Goal: Task Accomplishment & Management: Complete application form

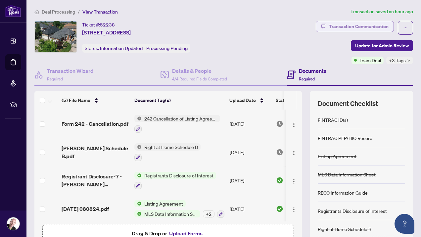
click at [386, 25] on div "Transaction Communication" at bounding box center [359, 26] width 60 height 11
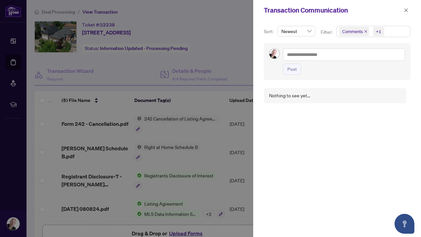
click at [223, 15] on div at bounding box center [210, 118] width 421 height 237
click at [406, 10] on icon "close" at bounding box center [407, 10] width 4 height 4
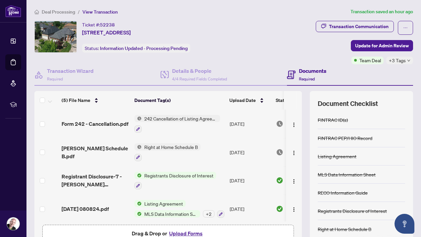
click at [410, 60] on icon "down" at bounding box center [409, 61] width 3 height 2
click at [62, 11] on span "Deal Processing" at bounding box center [58, 12] width 33 height 6
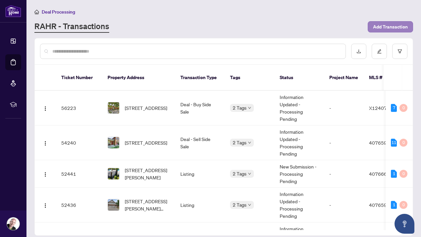
click at [389, 26] on span "Add Transaction" at bounding box center [390, 27] width 35 height 11
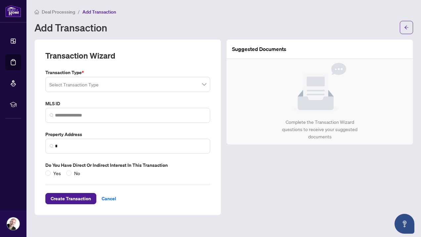
click at [205, 84] on span at bounding box center [127, 84] width 157 height 13
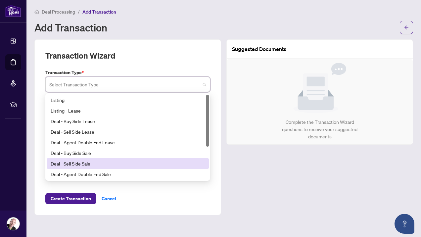
click at [83, 163] on div "Deal - Sell Side Sale" at bounding box center [128, 163] width 154 height 7
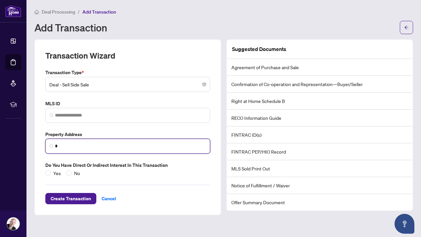
click at [69, 146] on input "*" at bounding box center [130, 146] width 151 height 7
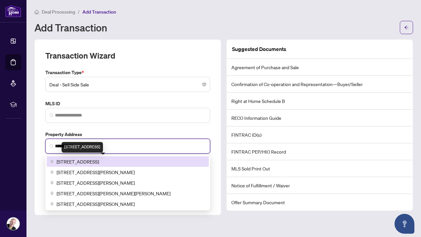
click at [99, 160] on span "[STREET_ADDRESS]" at bounding box center [78, 161] width 42 height 7
type input "**********"
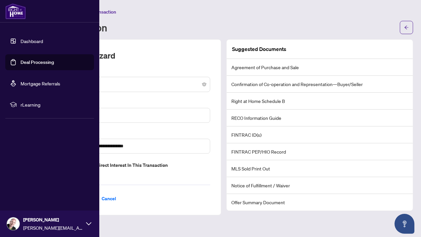
click at [31, 40] on link "Dashboard" at bounding box center [32, 41] width 23 height 6
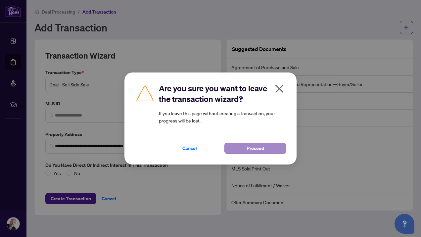
click at [253, 147] on span "Proceed" at bounding box center [256, 148] width 18 height 11
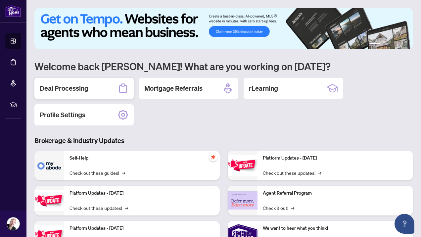
click at [71, 89] on h2 "Deal Processing" at bounding box center [64, 88] width 49 height 9
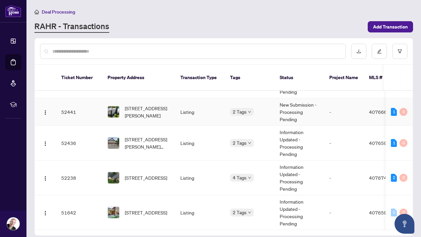
scroll to position [64, 0]
click at [142, 174] on span "[STREET_ADDRESS]" at bounding box center [146, 177] width 42 height 7
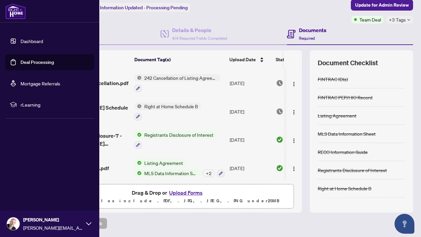
scroll to position [40, 0]
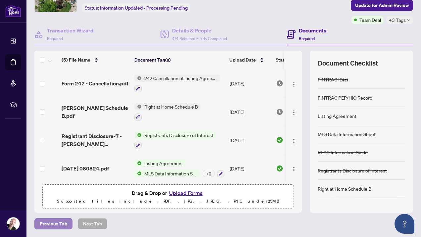
click at [57, 223] on span "Previous Tab" at bounding box center [53, 224] width 27 height 11
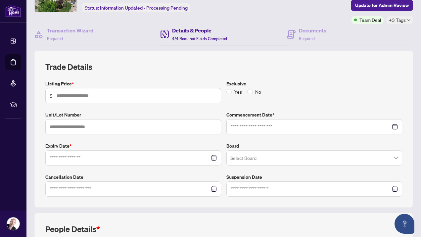
type input "*********"
type input "**********"
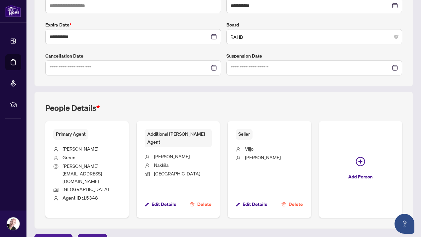
scroll to position [161, 0]
click at [53, 235] on span "Previous Tab" at bounding box center [53, 240] width 27 height 11
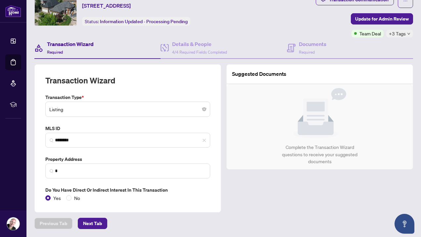
type input "**********"
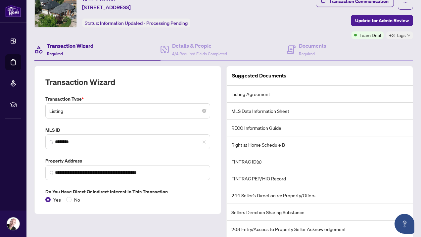
scroll to position [25, 0]
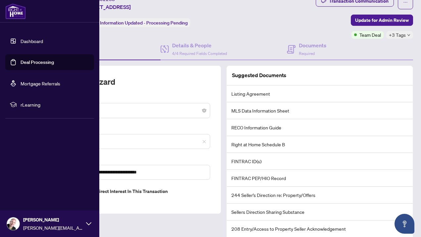
click at [33, 40] on link "Dashboard" at bounding box center [32, 41] width 23 height 6
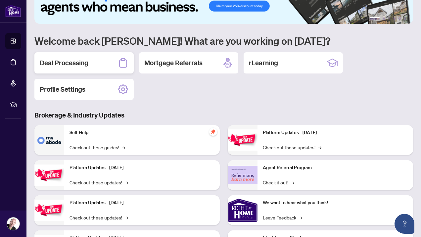
click at [70, 63] on h2 "Deal Processing" at bounding box center [64, 62] width 49 height 9
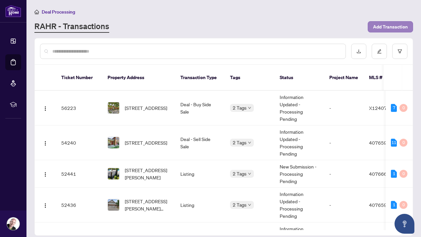
click at [392, 26] on span "Add Transaction" at bounding box center [390, 27] width 35 height 11
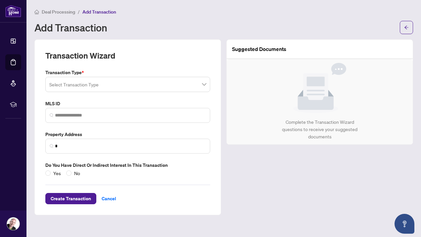
click at [100, 83] on input "search" at bounding box center [124, 85] width 151 height 15
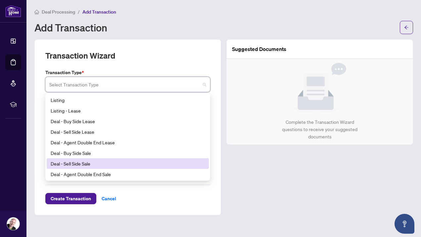
click at [89, 161] on div "Deal - Sell Side Sale" at bounding box center [128, 163] width 154 height 7
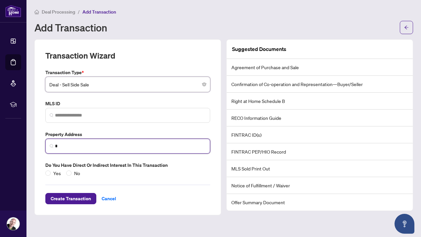
click at [62, 145] on input "*" at bounding box center [130, 146] width 151 height 7
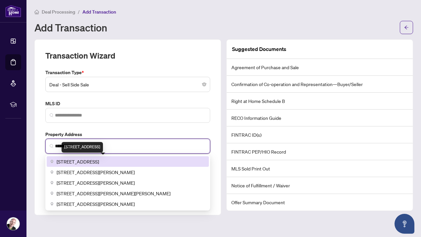
click at [99, 159] on span "[STREET_ADDRESS]" at bounding box center [78, 161] width 42 height 7
type input "**********"
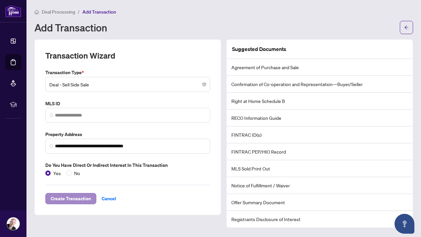
click at [73, 197] on span "Create Transaction" at bounding box center [71, 198] width 40 height 11
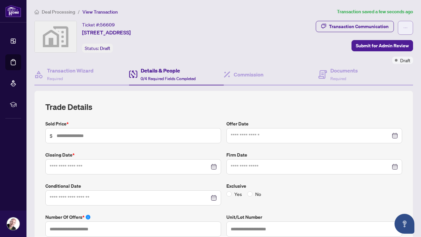
click at [406, 27] on icon "ellipsis" at bounding box center [405, 27] width 5 height 5
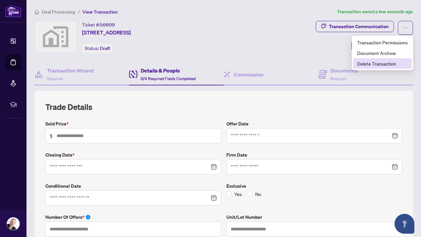
click at [385, 63] on span "Delete Transaction" at bounding box center [382, 63] width 51 height 7
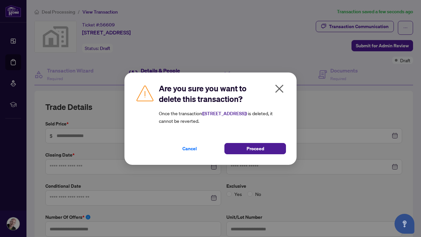
click at [285, 36] on div "Are you sure you want to delete this transaction? Once the transaction ( [STREE…" at bounding box center [210, 118] width 421 height 237
click at [189, 148] on span "Cancel" at bounding box center [189, 148] width 15 height 11
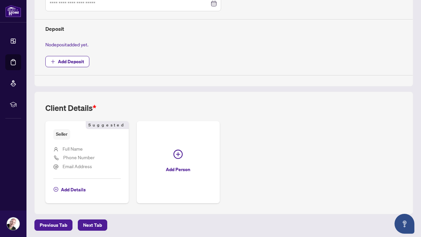
scroll to position [256, 0]
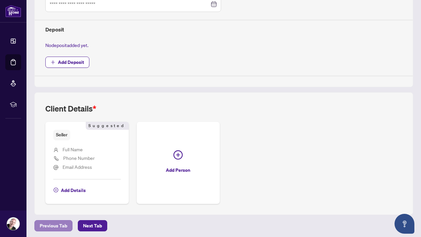
click at [48, 224] on span "Previous Tab" at bounding box center [53, 225] width 27 height 11
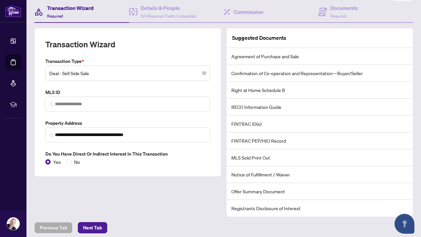
scroll to position [25, 0]
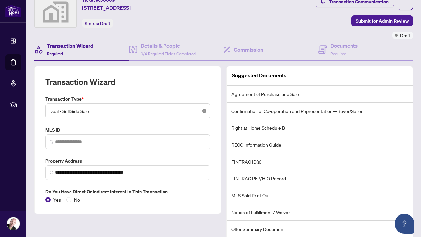
click at [205, 110] on body "**********" at bounding box center [210, 118] width 421 height 237
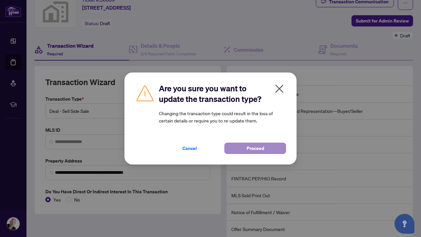
click at [253, 149] on span "Proceed" at bounding box center [256, 148] width 18 height 11
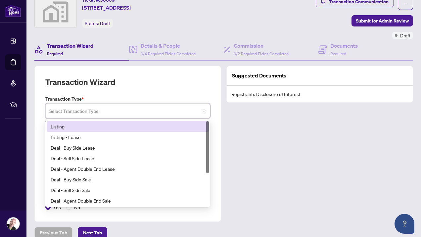
click at [204, 110] on span at bounding box center [127, 111] width 157 height 13
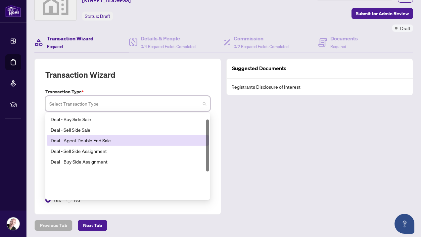
scroll to position [0, 0]
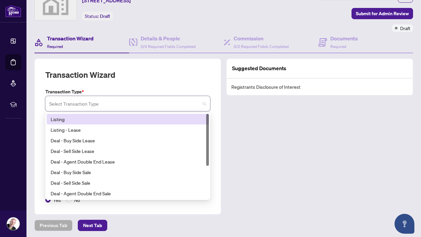
click at [62, 119] on div "Listing" at bounding box center [128, 119] width 154 height 7
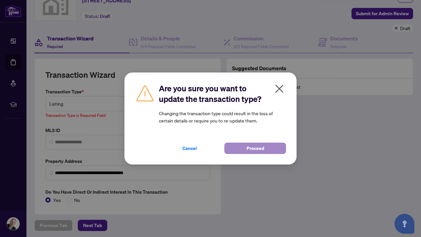
click at [256, 148] on span "Proceed" at bounding box center [256, 148] width 18 height 11
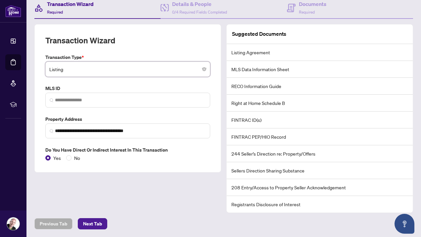
scroll to position [66, 0]
click at [91, 224] on span "Next Tab" at bounding box center [92, 224] width 19 height 11
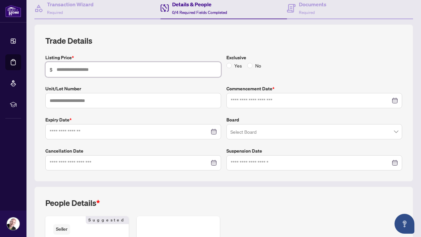
click at [87, 71] on input "text" at bounding box center [137, 69] width 160 height 7
type input "*******"
click at [248, 102] on input at bounding box center [311, 100] width 160 height 7
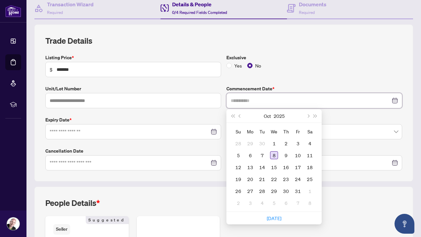
type input "**********"
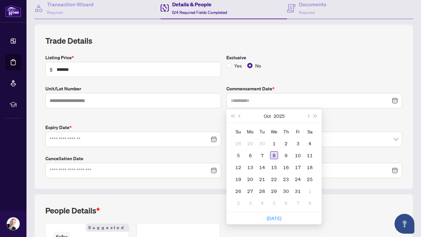
click at [275, 154] on div "8" at bounding box center [274, 155] width 8 height 8
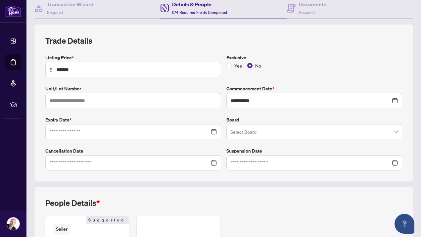
click at [215, 130] on div at bounding box center [133, 131] width 167 height 7
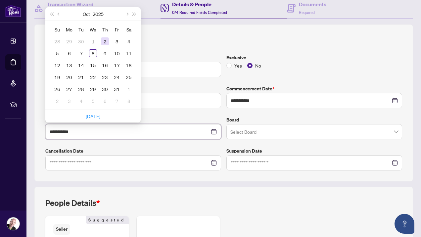
type input "**********"
click at [127, 13] on span "Next month (PageDown)" at bounding box center [126, 13] width 3 height 3
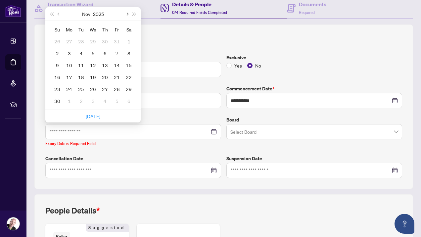
click at [127, 13] on span "Next month (PageDown)" at bounding box center [126, 13] width 3 height 3
type input "**********"
click at [104, 52] on div "8" at bounding box center [105, 53] width 8 height 8
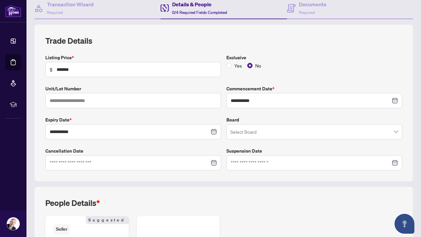
click at [259, 130] on input "search" at bounding box center [311, 132] width 162 height 15
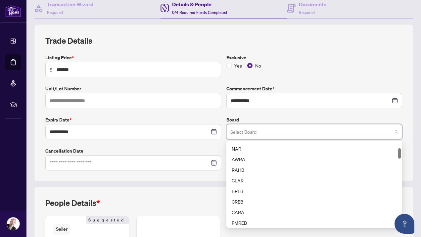
scroll to position [51, 0]
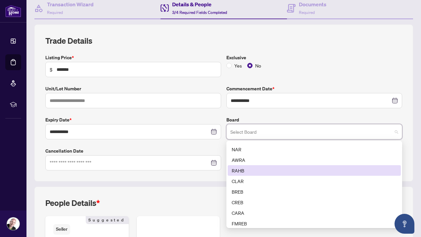
click at [243, 170] on div "RAHB" at bounding box center [314, 170] width 165 height 7
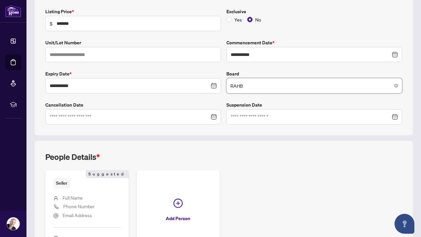
scroll to position [128, 0]
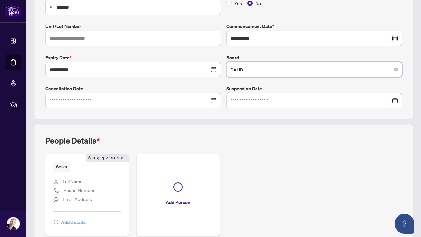
click at [76, 221] on span "Add Details" at bounding box center [73, 222] width 25 height 11
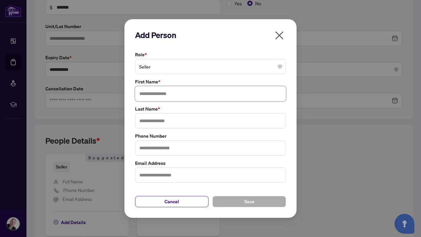
click at [181, 95] on input "text" at bounding box center [210, 93] width 151 height 15
type input "*****"
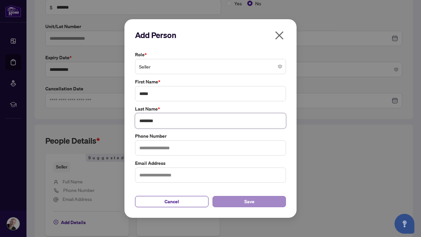
type input "********"
click at [249, 201] on span "Save" at bounding box center [249, 201] width 10 height 11
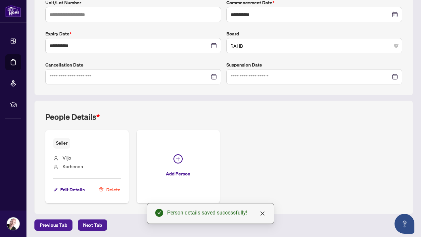
scroll to position [152, 0]
click at [88, 224] on span "Next Tab" at bounding box center [92, 225] width 19 height 11
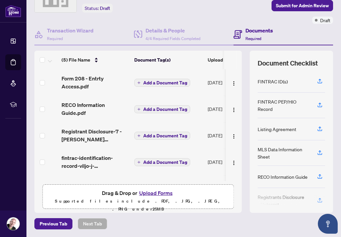
click at [150, 82] on span "Add a Document Tag" at bounding box center [165, 82] width 44 height 5
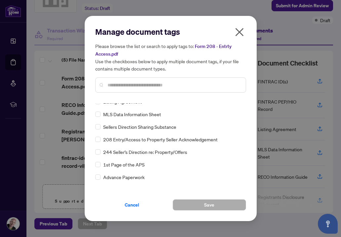
scroll to position [69, 0]
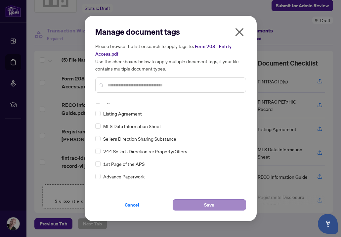
click at [202, 205] on button "Save" at bounding box center [209, 204] width 73 height 11
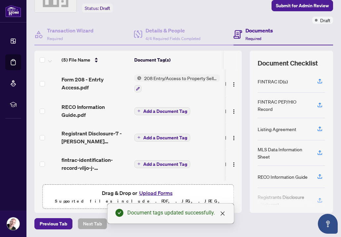
click at [147, 112] on span "Add a Document Tag" at bounding box center [165, 111] width 44 height 5
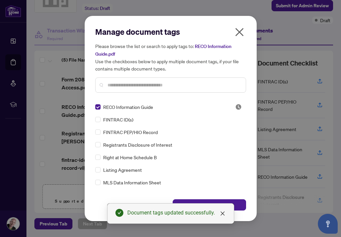
drag, startPoint x: 222, startPoint y: 213, endPoint x: 226, endPoint y: 209, distance: 5.2
click at [222, 213] on icon "close" at bounding box center [222, 213] width 5 height 5
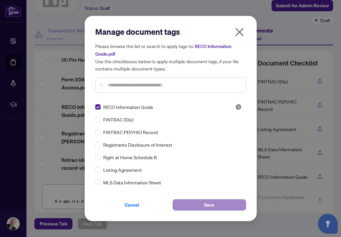
click at [211, 205] on span "Save" at bounding box center [209, 205] width 10 height 11
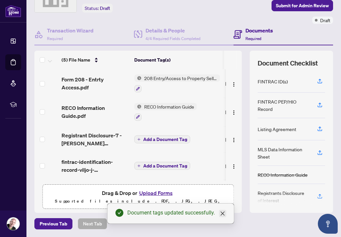
click at [223, 214] on icon "close" at bounding box center [222, 214] width 4 height 4
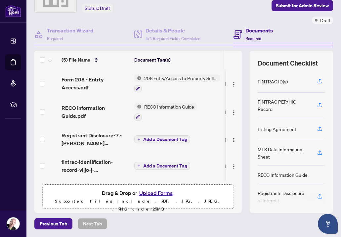
click at [159, 139] on span "Add a Document Tag" at bounding box center [165, 139] width 44 height 5
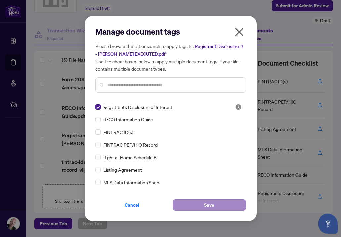
click at [212, 205] on span "Save" at bounding box center [209, 205] width 10 height 11
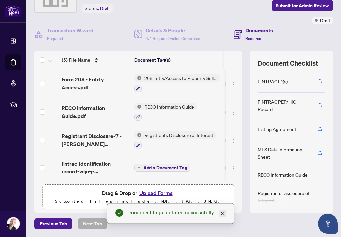
click at [222, 214] on icon "close" at bounding box center [222, 213] width 5 height 5
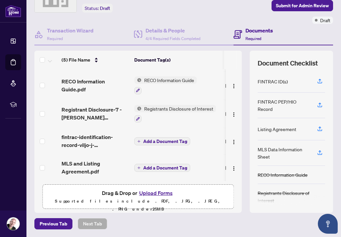
scroll to position [29, 0]
click at [139, 140] on icon "plus" at bounding box center [138, 141] width 3 height 3
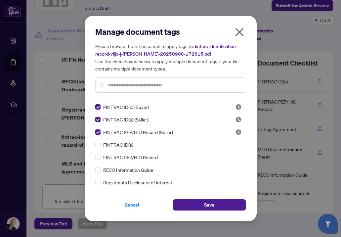
scroll to position [0, 0]
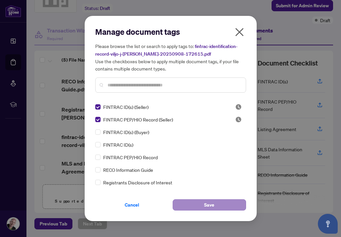
click at [210, 204] on span "Save" at bounding box center [209, 205] width 10 height 11
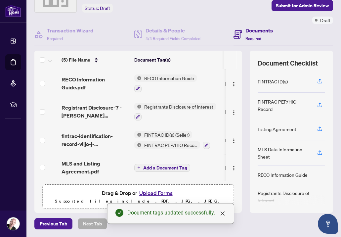
click at [139, 167] on icon "plus" at bounding box center [138, 167] width 3 height 3
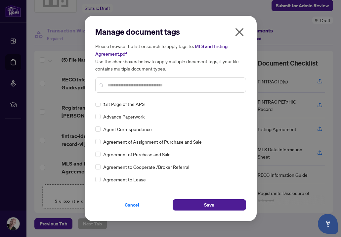
scroll to position [139, 0]
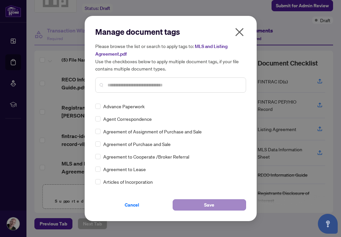
click at [210, 204] on span "Save" at bounding box center [209, 205] width 10 height 11
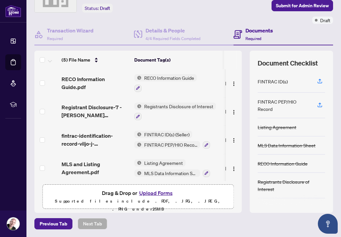
click at [146, 134] on span "FINTRAC ID(s) (Seller)" at bounding box center [167, 134] width 51 height 7
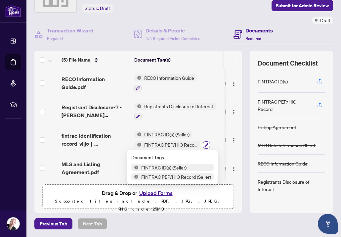
click at [207, 145] on icon "button" at bounding box center [207, 145] width 4 height 4
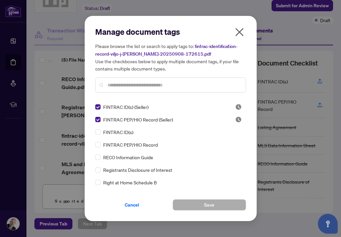
click at [124, 86] on input "text" at bounding box center [174, 84] width 133 height 7
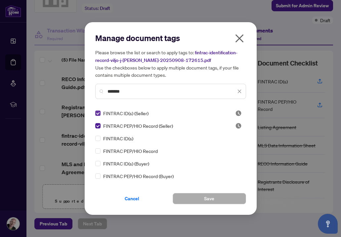
type input "*******"
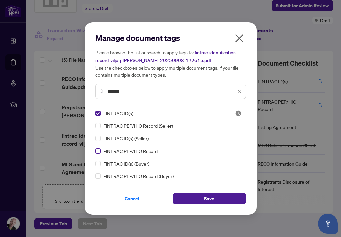
click at [99, 150] on span at bounding box center [97, 150] width 5 height 5
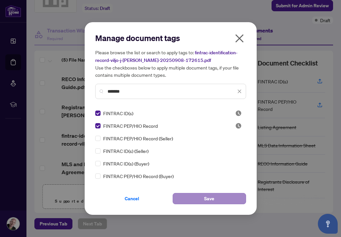
click at [210, 198] on span "Save" at bounding box center [209, 198] width 10 height 11
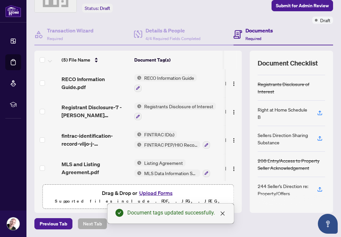
scroll to position [0, 0]
click at [222, 214] on icon "close" at bounding box center [222, 213] width 5 height 5
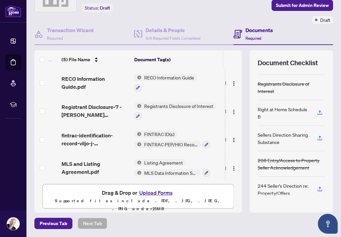
scroll to position [40, 0]
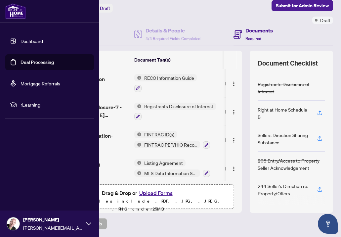
click at [88, 223] on icon at bounding box center [88, 223] width 5 height 5
click at [27, 184] on span "Logout" at bounding box center [26, 184] width 15 height 11
